Goal: Information Seeking & Learning: Learn about a topic

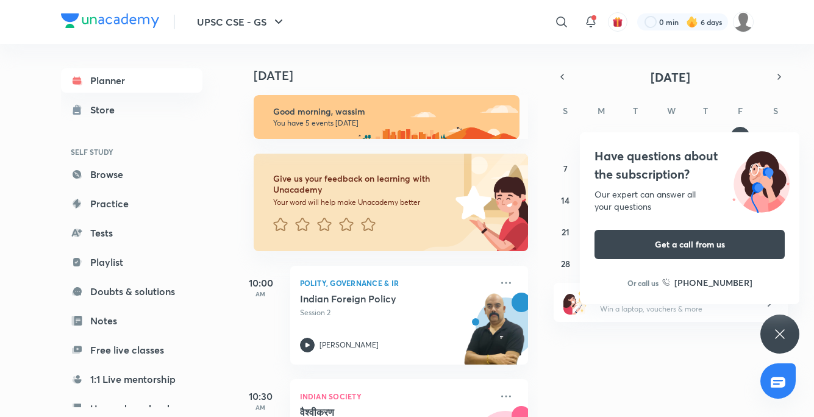
click at [459, 57] on div "Today" at bounding box center [389, 63] width 304 height 39
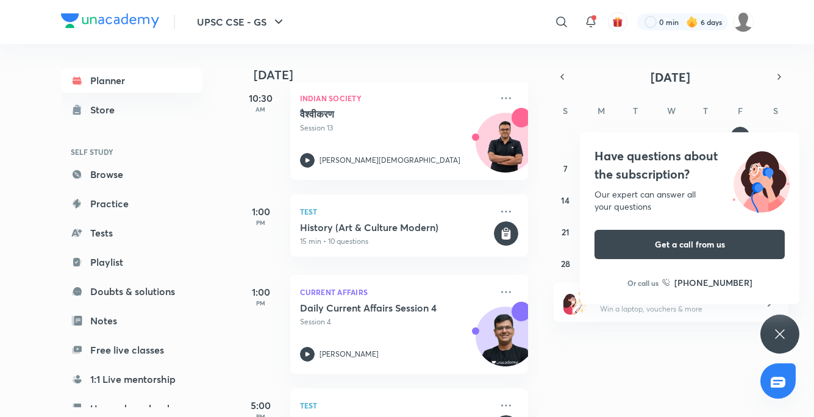
scroll to position [345, 0]
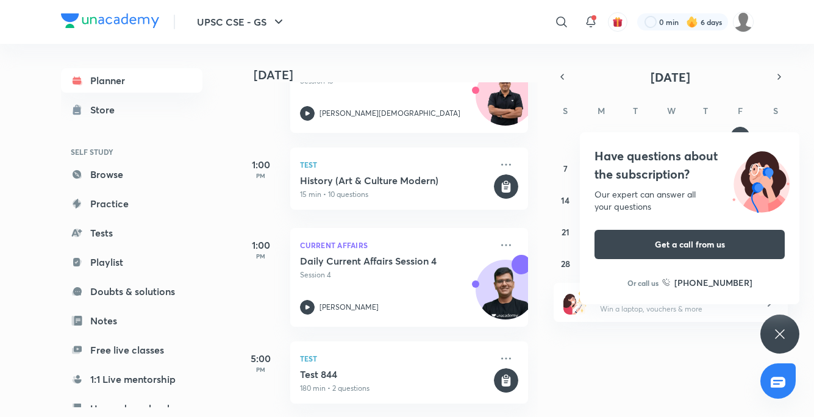
click at [777, 320] on div "Have questions about the subscription? Our expert can answer all your questions…" at bounding box center [779, 334] width 39 height 39
